Goal: Information Seeking & Learning: Stay updated

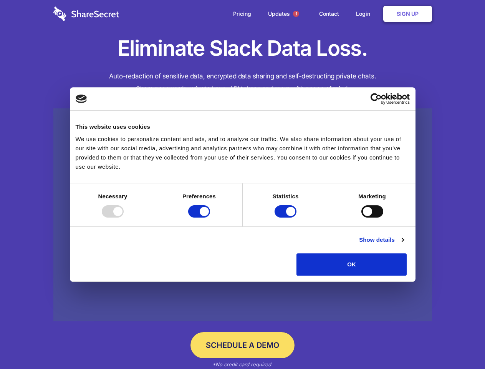
click at [124, 218] on div at bounding box center [113, 211] width 22 height 12
click at [210, 218] on input "Preferences" at bounding box center [199, 211] width 22 height 12
checkbox input "false"
click at [287, 218] on input "Statistics" at bounding box center [286, 211] width 22 height 12
checkbox input "false"
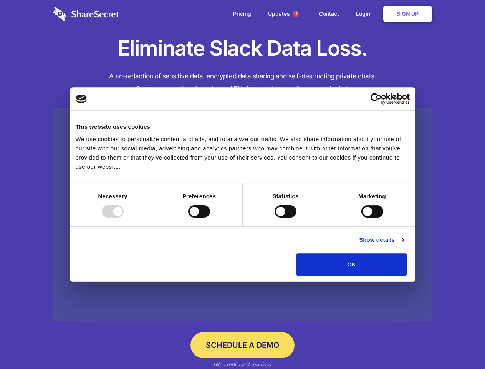
click at [362, 218] on input "Marketing" at bounding box center [373, 211] width 22 height 12
checkbox input "true"
click at [404, 244] on link "Show details" at bounding box center [381, 239] width 45 height 9
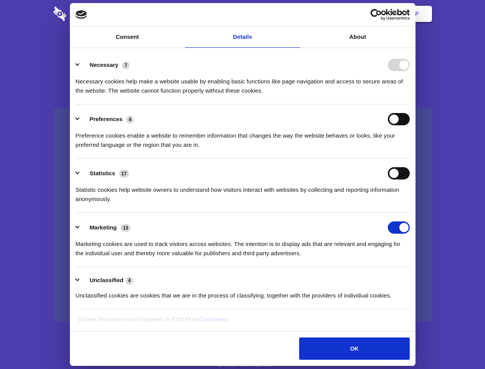
click at [414, 278] on ul "Necessary 7 Necessary cookies help make a website usable by enabling basic func…" at bounding box center [243, 179] width 342 height 259
click at [296, 14] on span "1" at bounding box center [296, 14] width 6 height 6
